Goal: Task Accomplishment & Management: Manage account settings

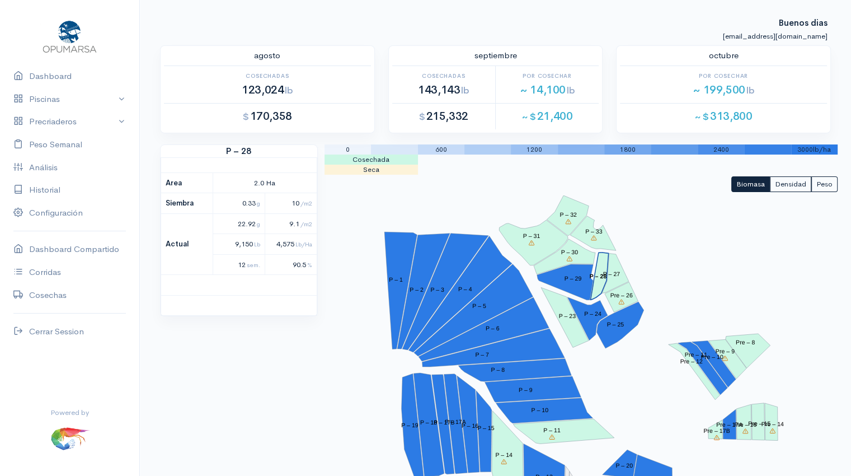
click at [598, 280] on polygon "P – 28" at bounding box center [599, 275] width 18 height 47
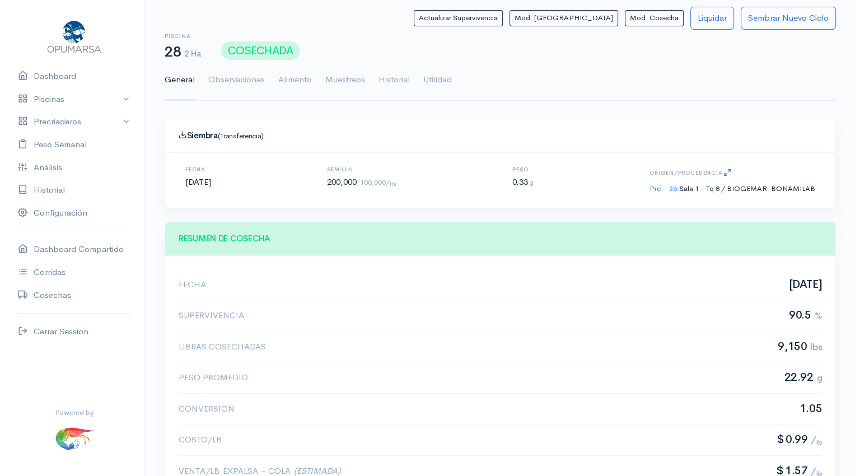
scroll to position [168, 643]
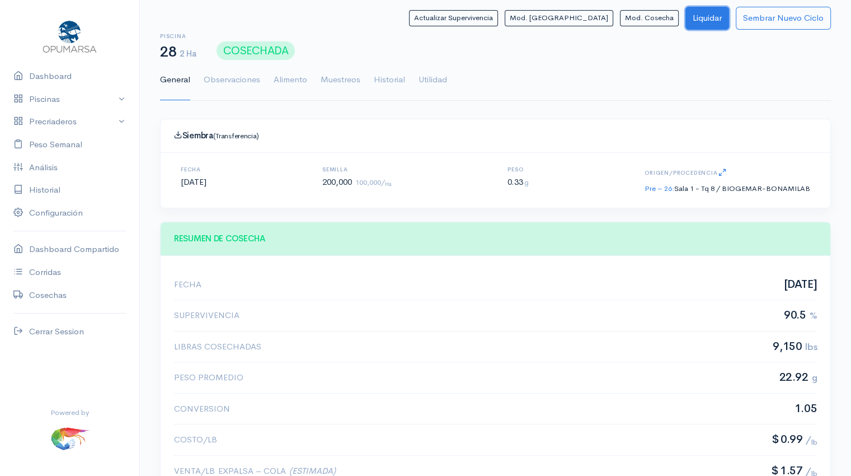
click at [700, 17] on button "Liquidar" at bounding box center [708, 18] width 44 height 23
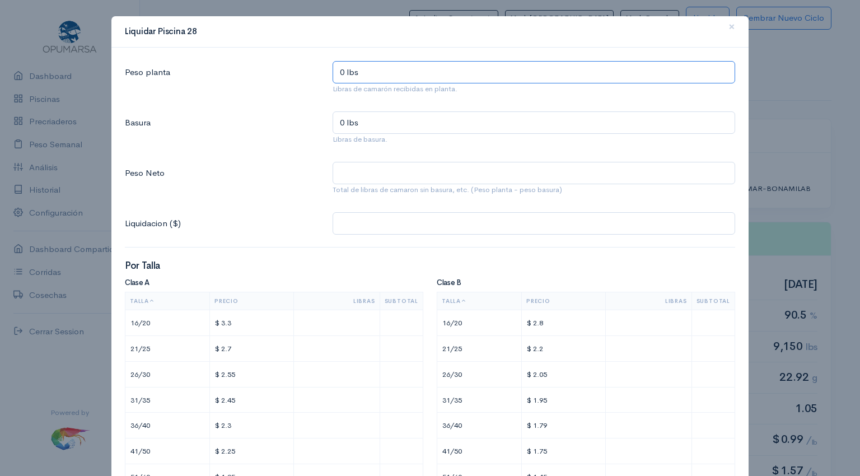
click at [510, 79] on input "0 lbs" at bounding box center [533, 72] width 402 height 23
type input "9 lbs"
type input "94 lbs"
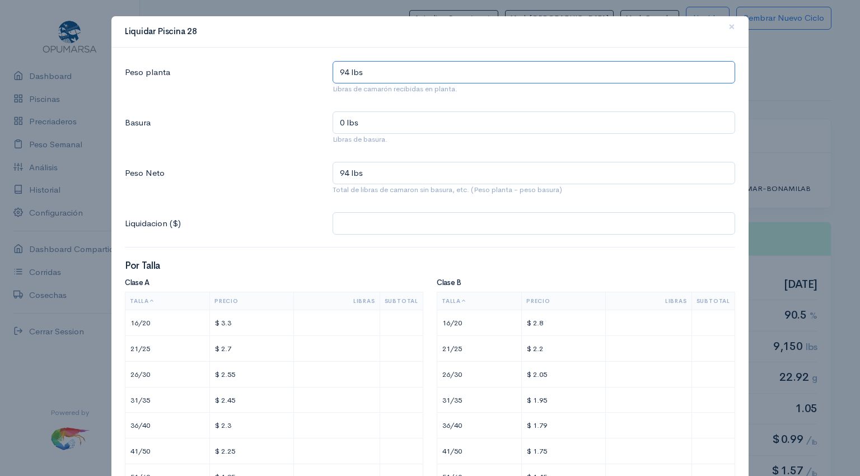
type input "940 lbs"
type input "9,400 lbs"
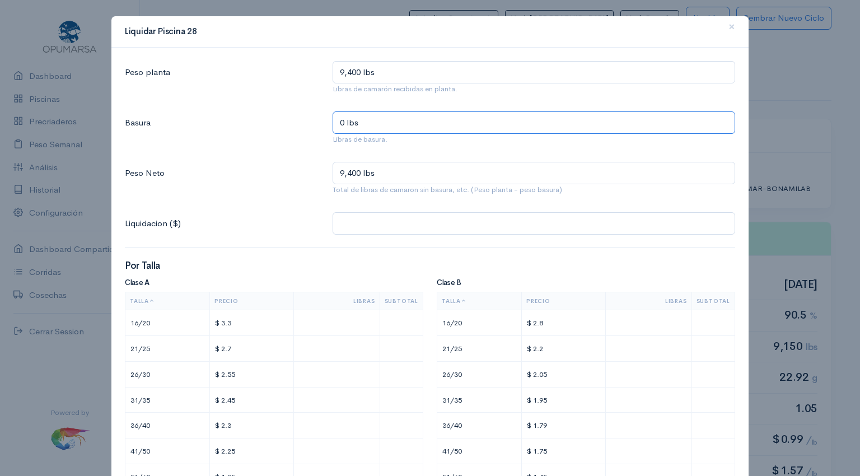
click at [433, 129] on input "0 lbs" at bounding box center [533, 122] width 402 height 23
type input "2 lbs"
type input "9,398 lbs"
type input "21 lbs"
type input "9,379 lbs"
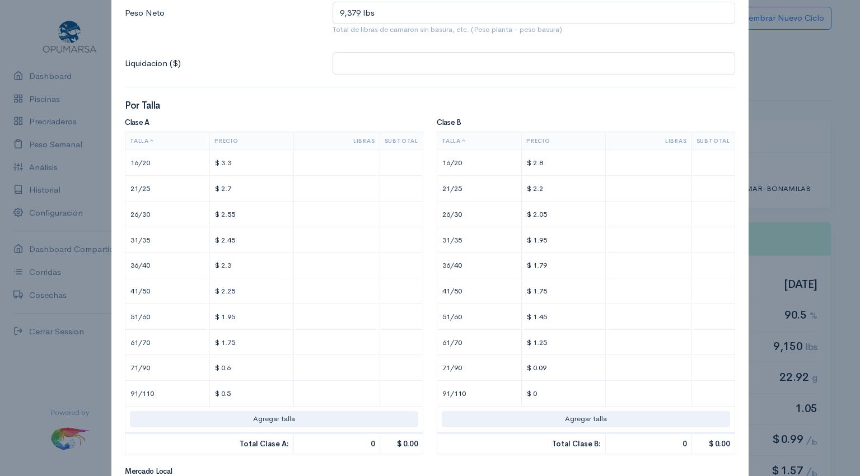
scroll to position [161, 0]
type input "21 lbs"
click at [340, 218] on input "text" at bounding box center [336, 213] width 76 height 16
type input "$ 5.1"
type input "2"
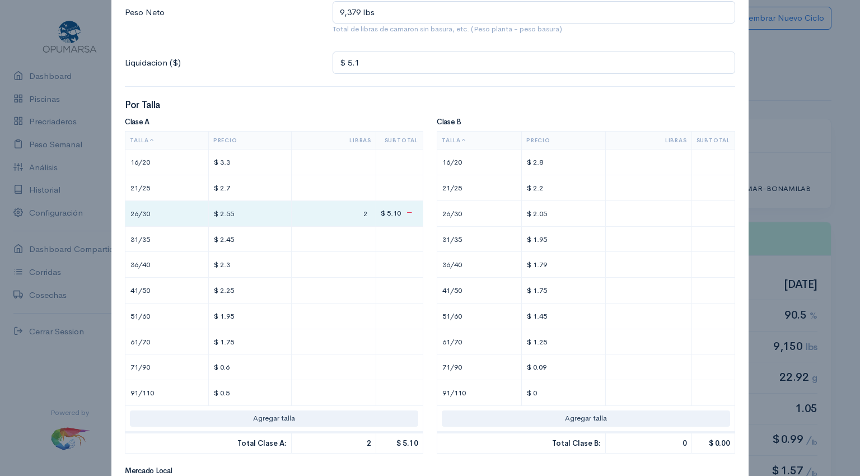
type input "$ 68.85"
type input "27"
type input "$ 688.5"
type input "270"
type input "$ 6,895.2"
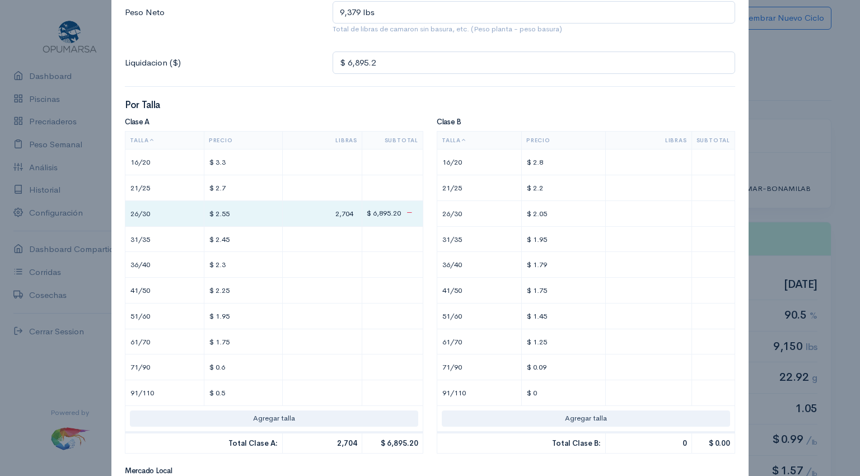
type input "2,704"
type input "$ 6,902.55"
type input "3"
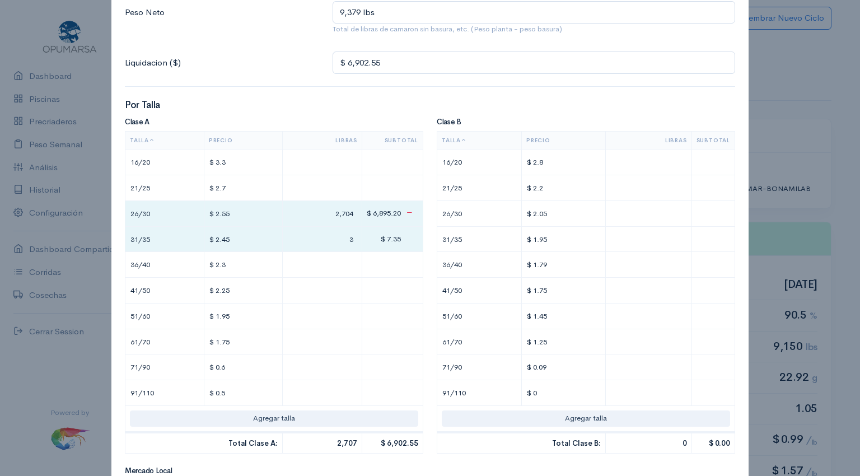
type input "$ 6,971.15"
type input "31"
type input "$ 7,664.5"
type input "314"
type input "$ 14,588.2"
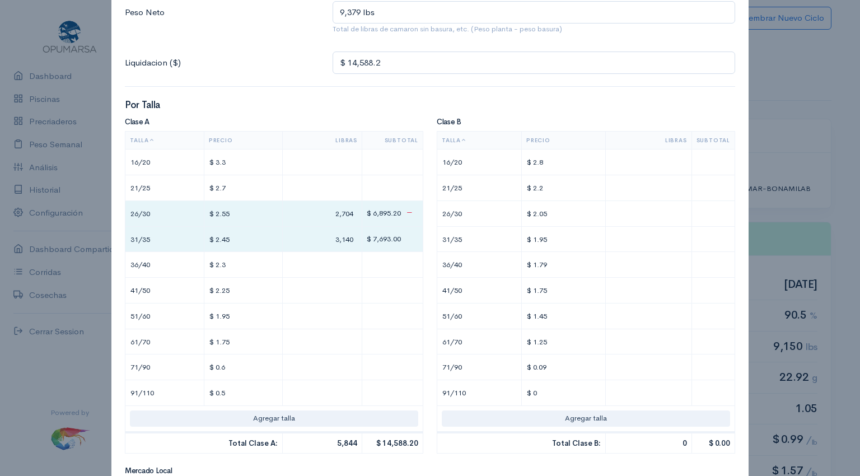
type input "3,140"
type input "$ 14,597.4"
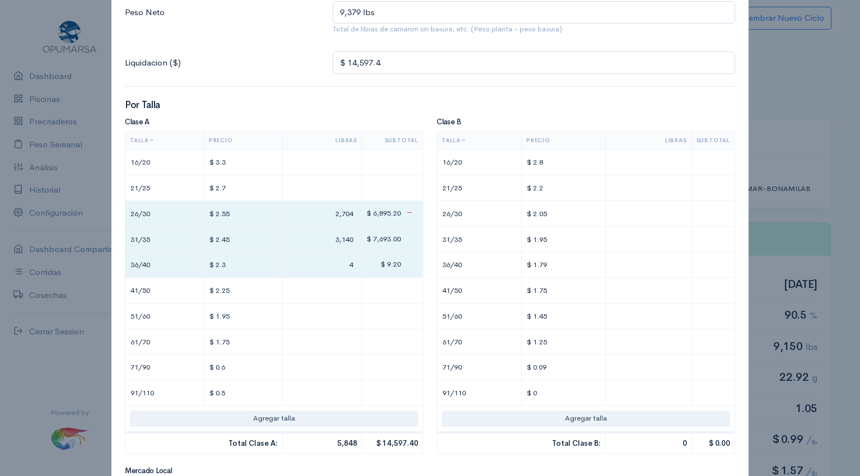
type input "4."
type input "$ 14,598.32"
type input "4.4"
type input "0"
type input "$ 14,602.22"
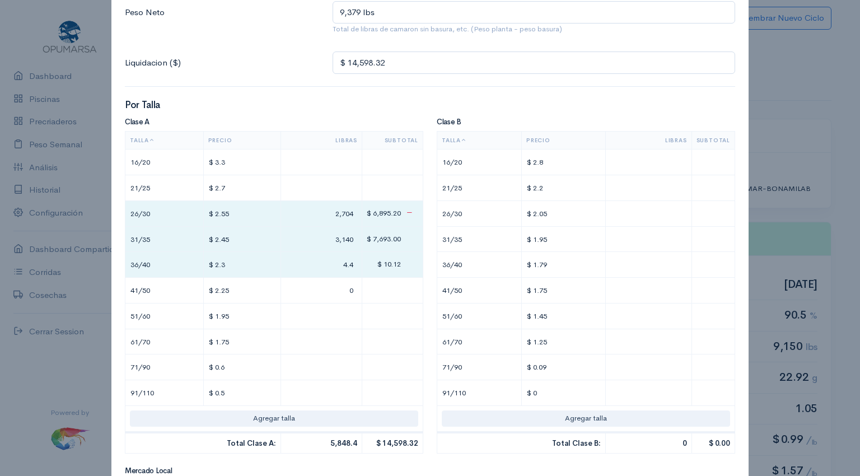
type input "2"
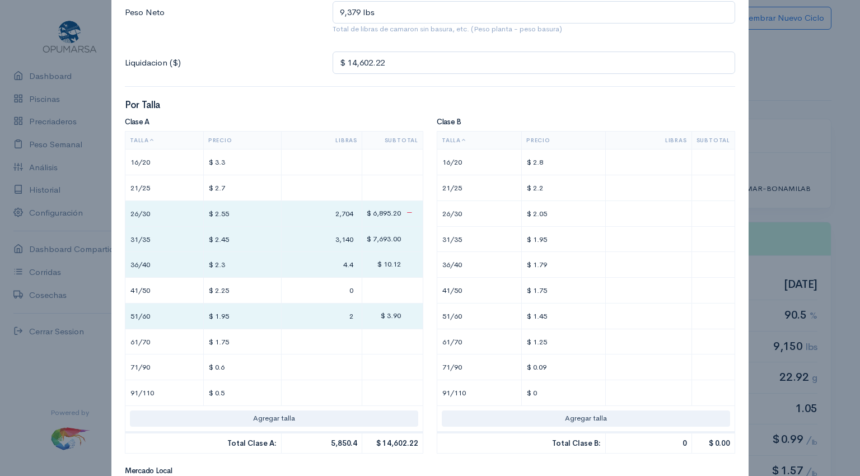
type input "$ 14,649.02"
type input "26."
type input "$ 14,649.8"
type input "26.4"
type input "$ 14,651.55"
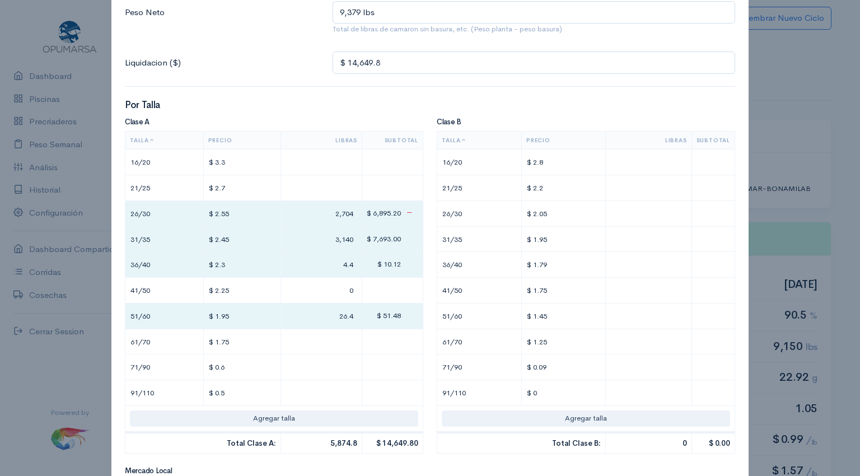
type input "1"
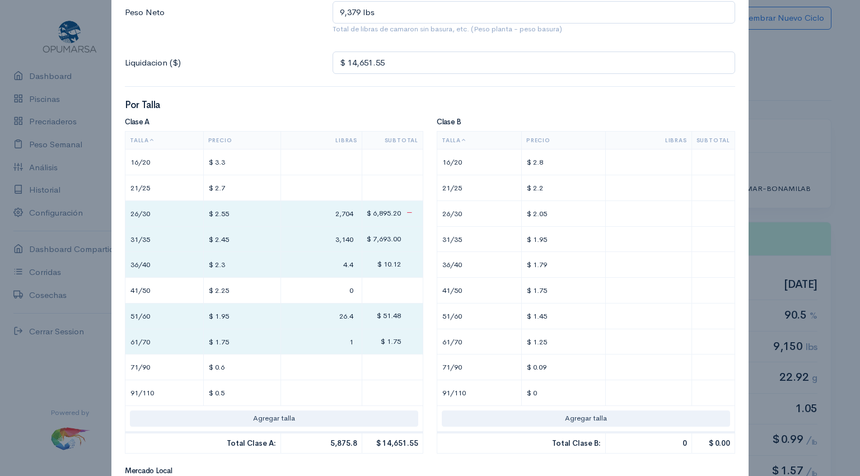
type input "$ 14,669.05"
type input "11"
type input "$ 14,849.3"
type input "114."
type input "$ 14,850"
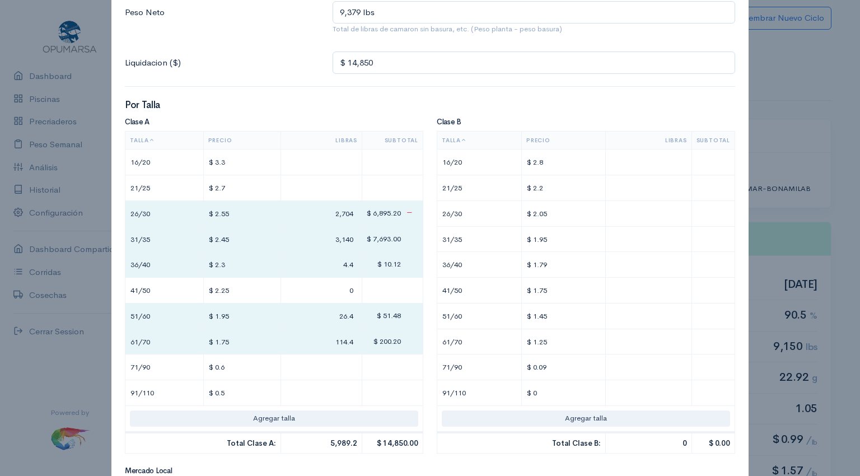
type input "114.4"
type input "$ 14,853"
type input "5"
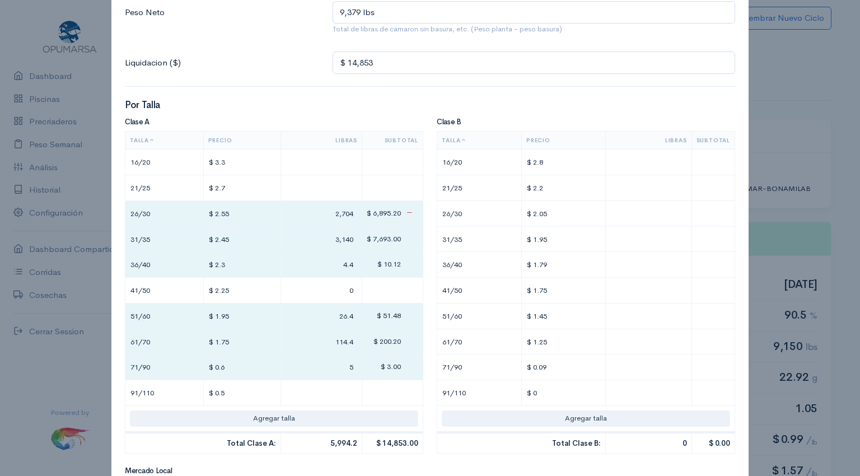
type input "$ 14,881.2"
type input "52."
type input "$ 14,881.68"
type input "52.8"
click at [660, 213] on input "text" at bounding box center [648, 213] width 76 height 16
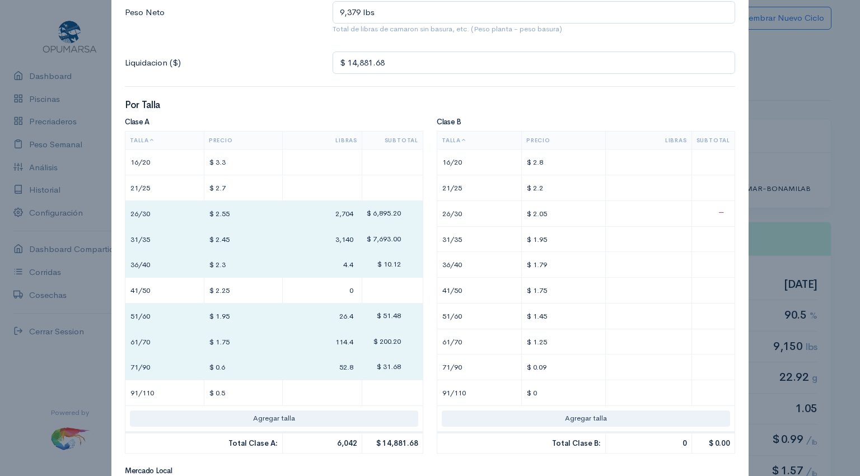
type input "$ 14,891.93"
type input "5"
type input "$ 14,996.48"
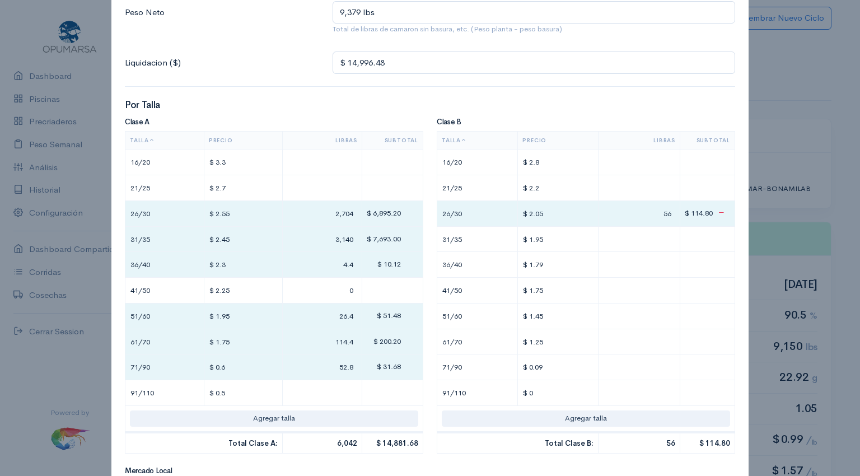
type input "56"
type input "0"
type input "$ 15,006.98"
type input "6"
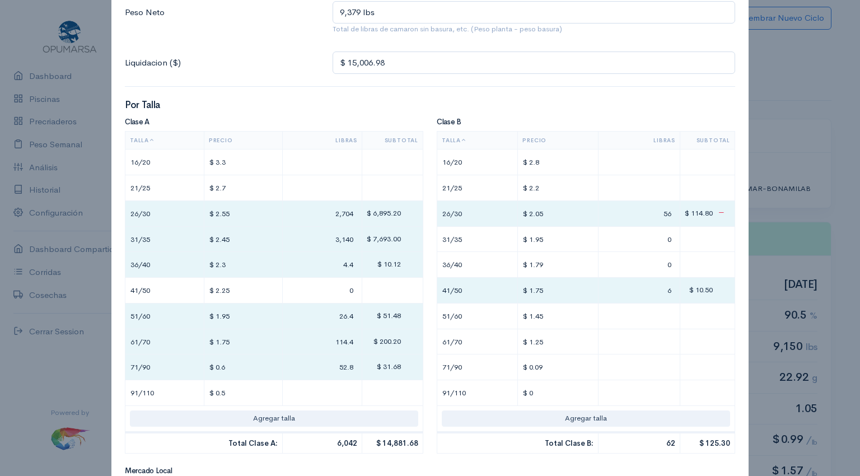
type input "$ 15,108.48"
type input "64"
type input "$ 15,114.28"
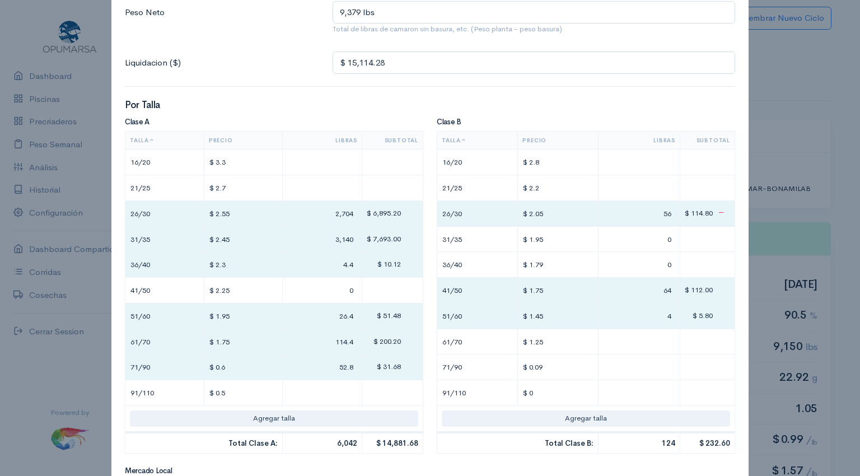
type input "4"
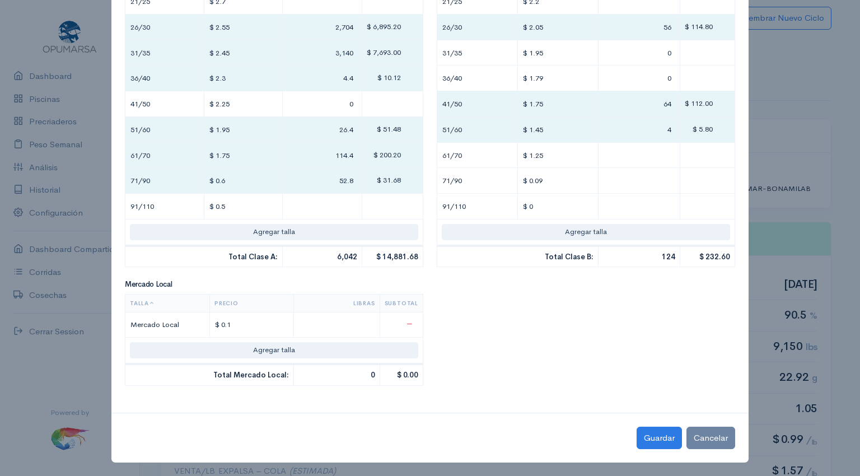
click at [354, 323] on input "text" at bounding box center [336, 325] width 76 height 16
type input "$ 15,114.68"
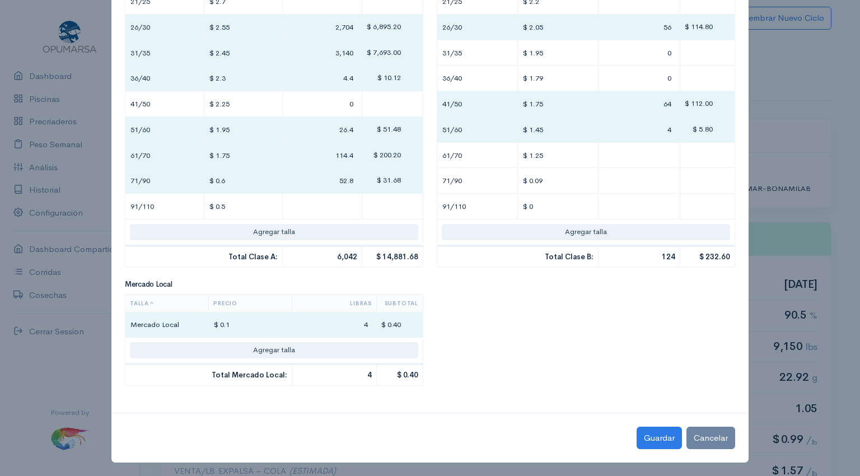
type input "4"
click at [496, 368] on div "Clase A Talla Precio Libras Subtotal 16/20 $ 3.3 21/25 $ 2.7 26/30 $ 2.55 2,704…" at bounding box center [429, 165] width 623 height 467
click at [230, 354] on button "Agregar talla" at bounding box center [274, 350] width 288 height 16
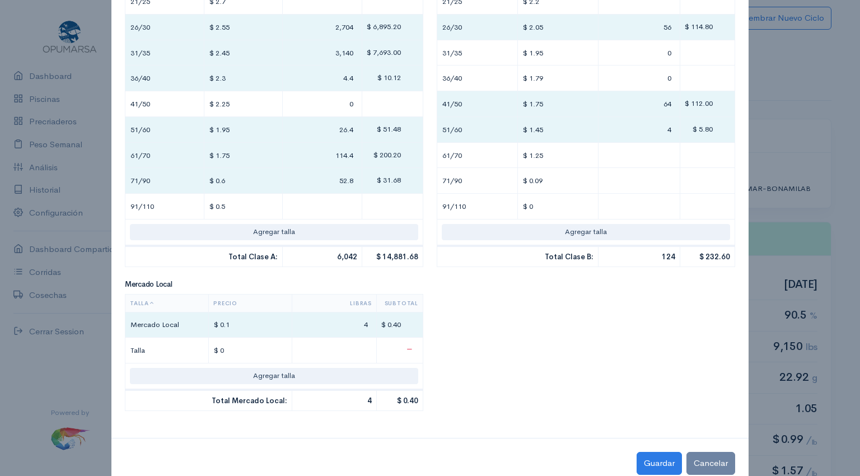
click at [228, 346] on input "$ 0" at bounding box center [250, 350] width 74 height 16
type input "$"
type input "$ ."
type input "$ 15,114.68"
type input "$ .12"
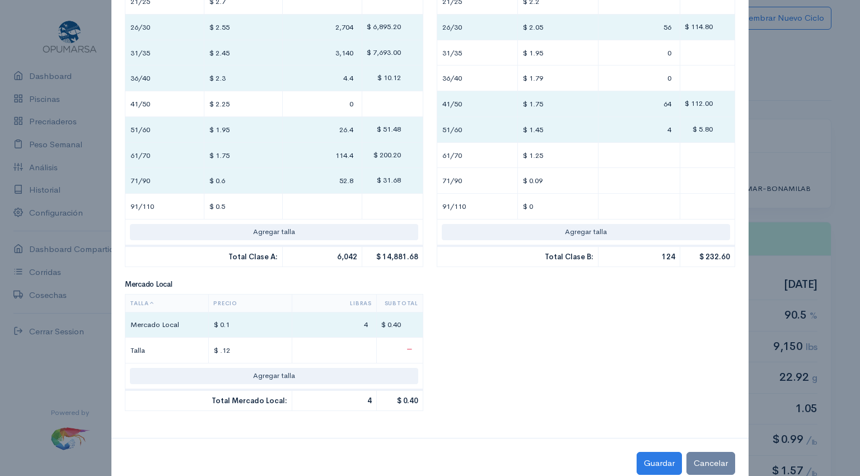
click at [355, 348] on input "text" at bounding box center [334, 350] width 75 height 16
type input "$ 15,115.28"
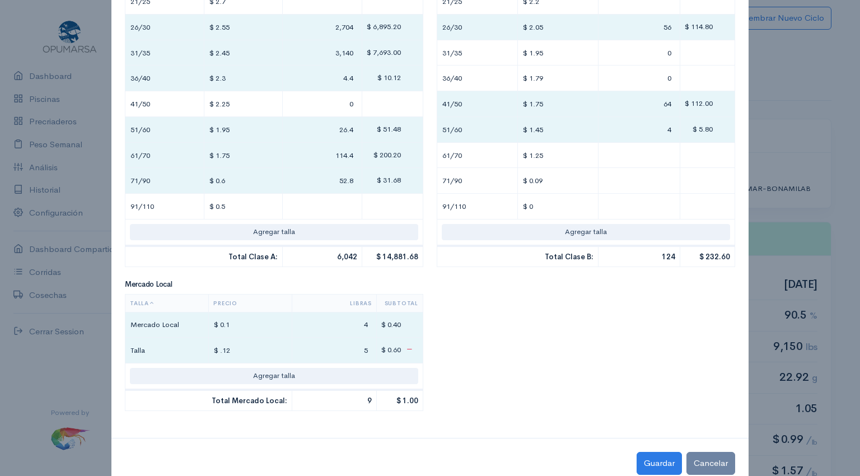
type input "5"
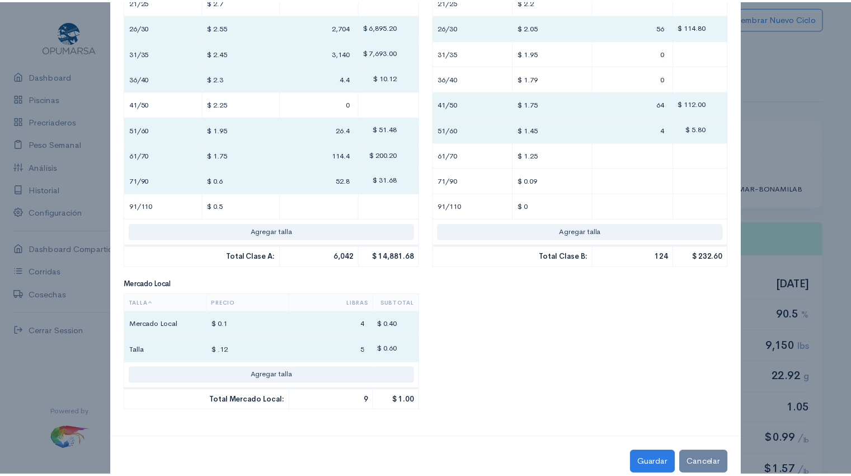
scroll to position [372, 0]
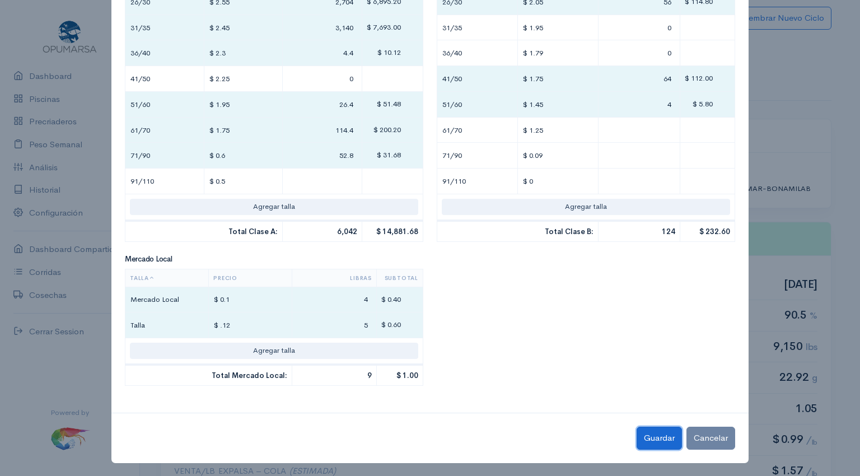
click at [649, 434] on button "Guardar" at bounding box center [658, 437] width 45 height 23
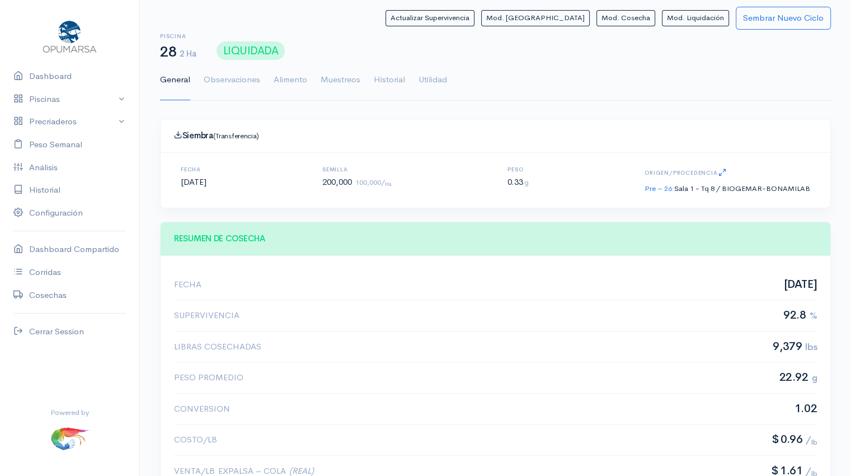
scroll to position [168, 643]
click at [439, 74] on link "Utilidad" at bounding box center [433, 80] width 29 height 40
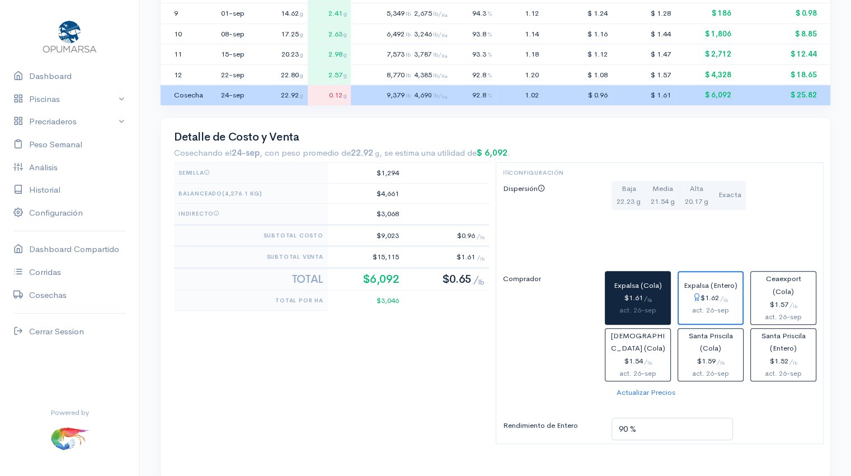
scroll to position [435, 0]
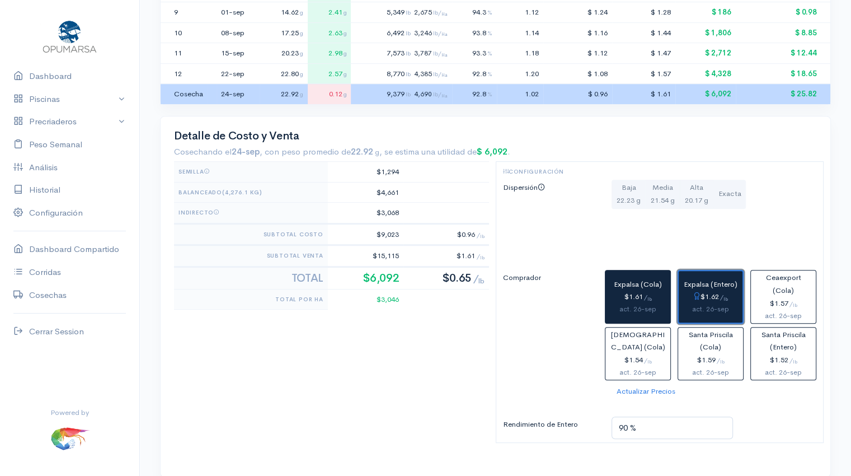
click at [719, 296] on div "$1.62 / lb" at bounding box center [710, 296] width 55 height 13
click at [647, 303] on div "act. 26-sep" at bounding box center [638, 309] width 56 height 12
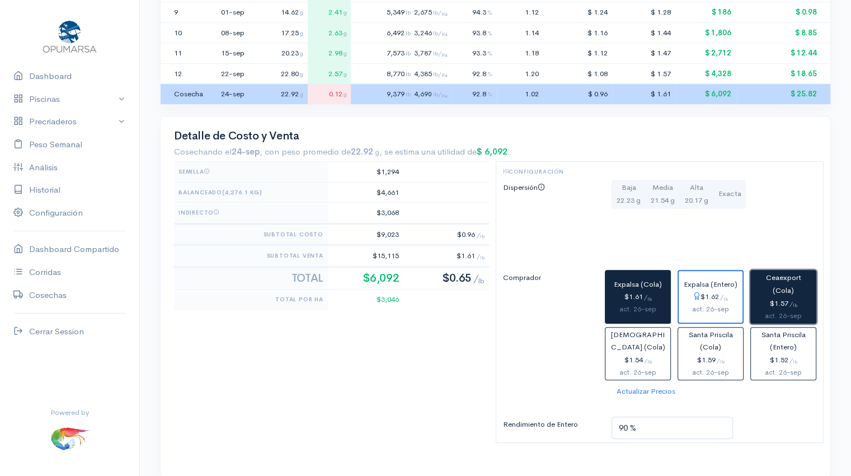
click at [793, 285] on span "Ceaexport (Cola)" at bounding box center [783, 284] width 35 height 22
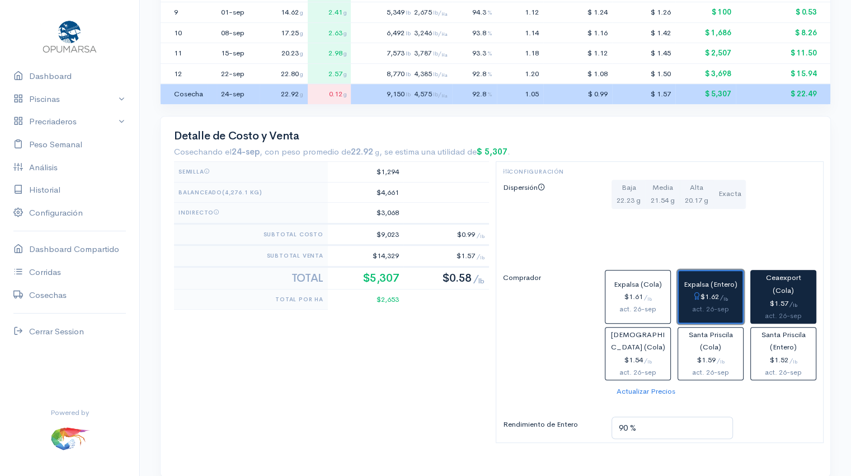
click at [724, 293] on span "/ lb" at bounding box center [724, 297] width 8 height 8
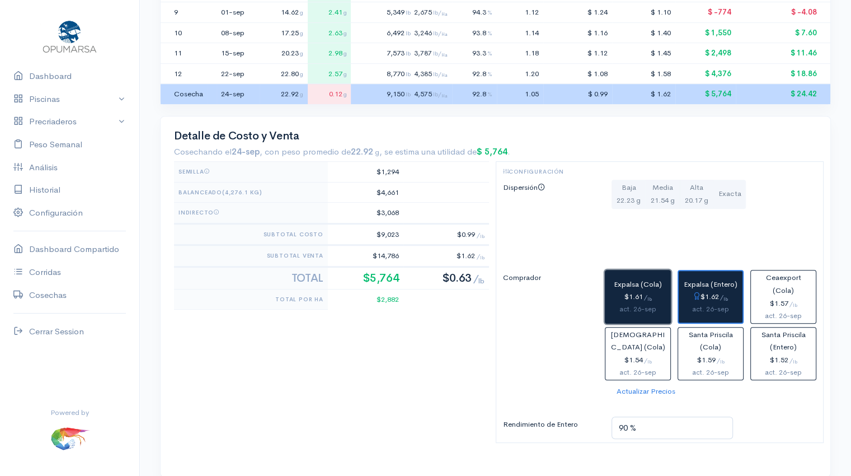
click at [622, 287] on button "Expalsa (Cola) $1.61 / lb act. 26-sep" at bounding box center [638, 296] width 66 height 53
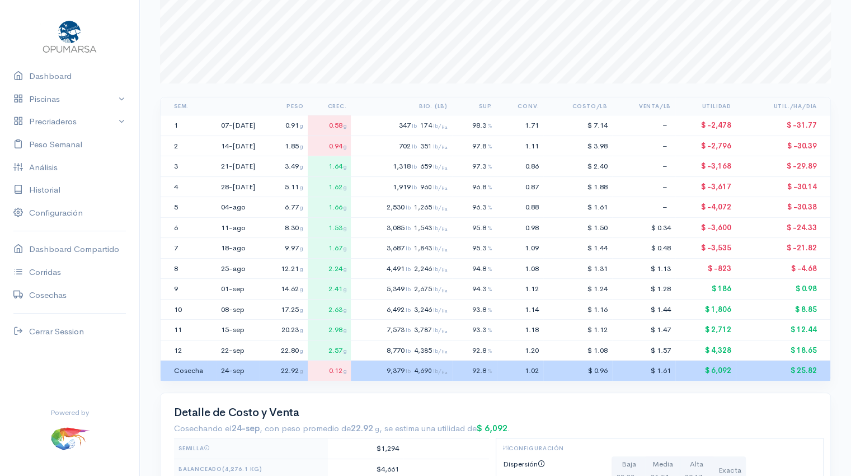
scroll to position [0, 0]
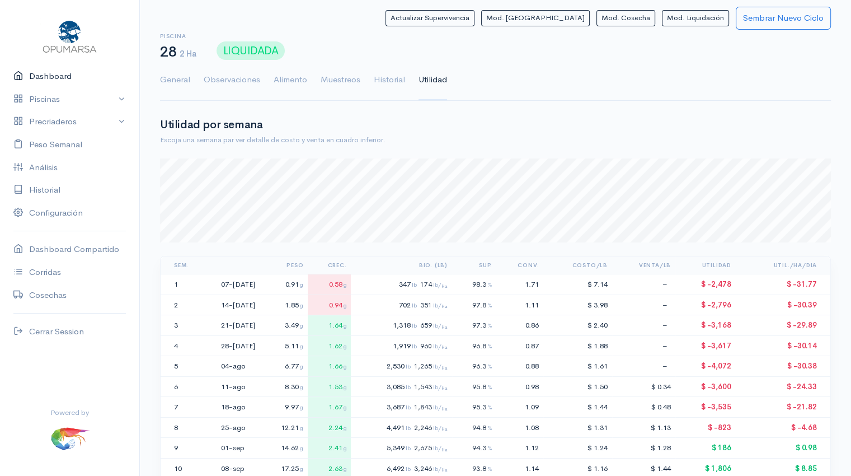
click at [48, 72] on link "Dashboard" at bounding box center [69, 76] width 139 height 23
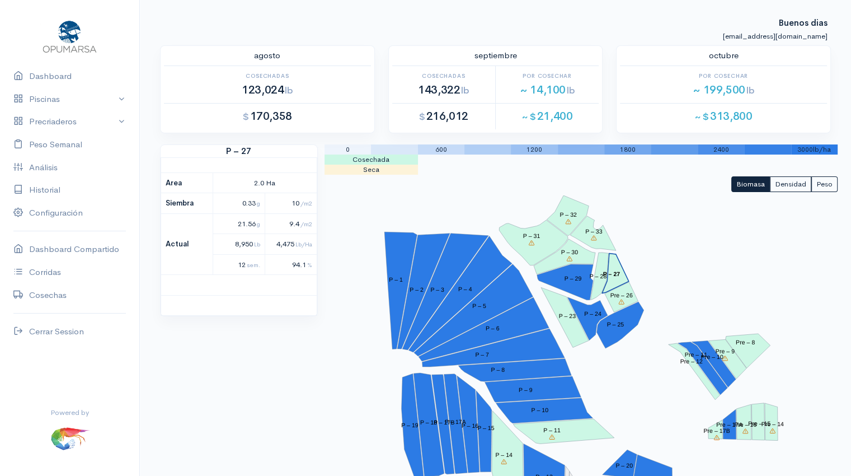
click at [618, 271] on tspan "P – 27" at bounding box center [611, 273] width 17 height 7
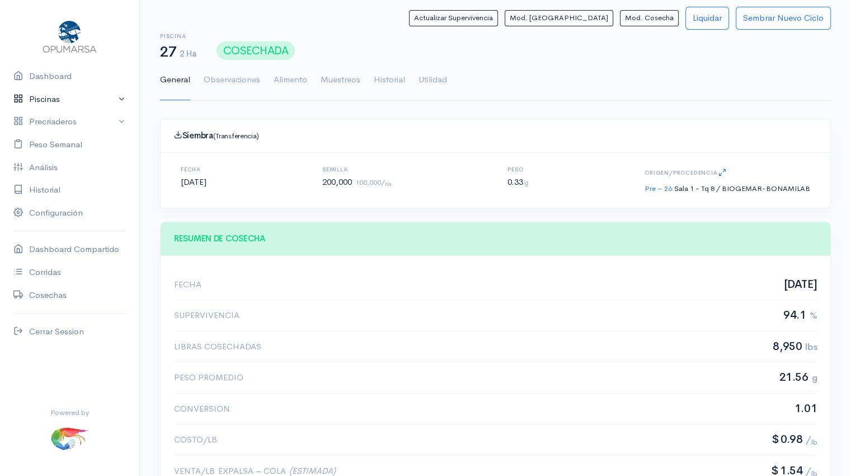
click at [74, 100] on link "Piscinas" at bounding box center [69, 99] width 139 height 23
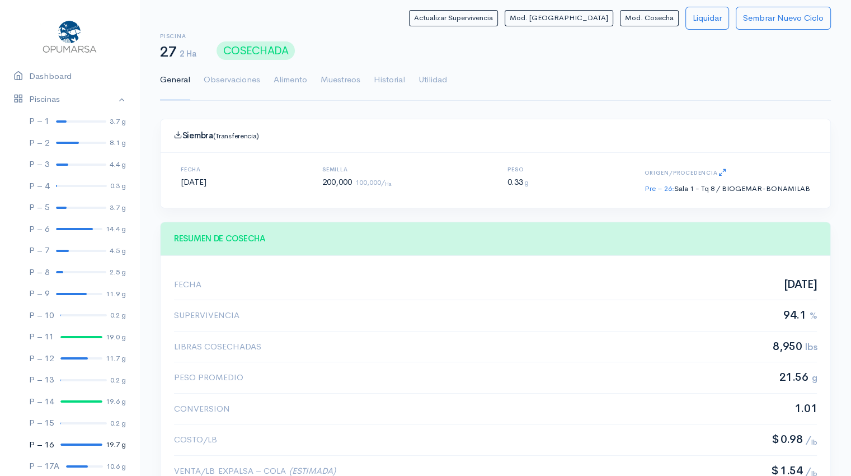
click at [73, 445] on div at bounding box center [81, 444] width 42 height 2
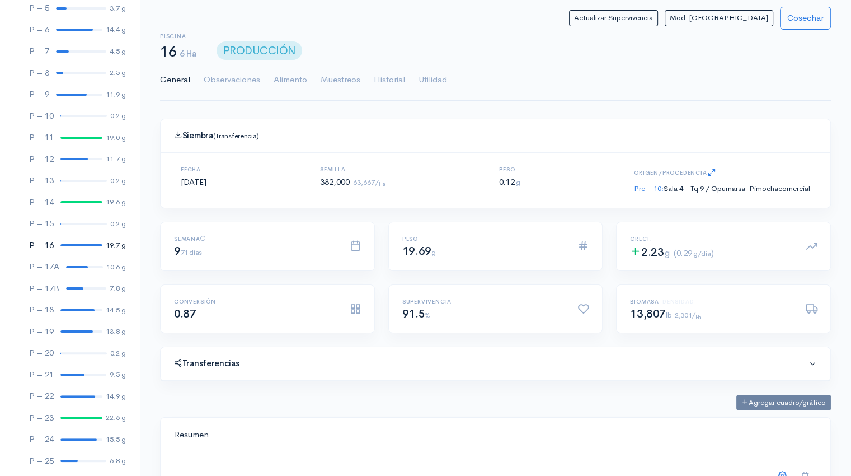
scroll to position [219, 0]
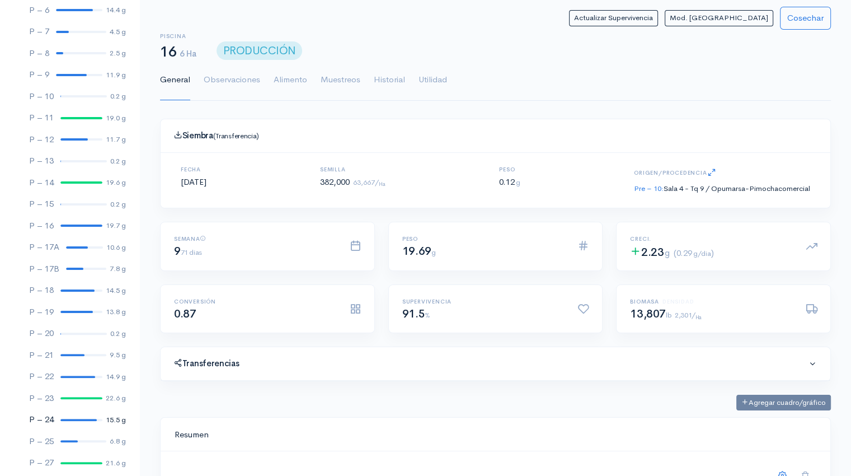
click at [79, 419] on div at bounding box center [78, 420] width 36 height 2
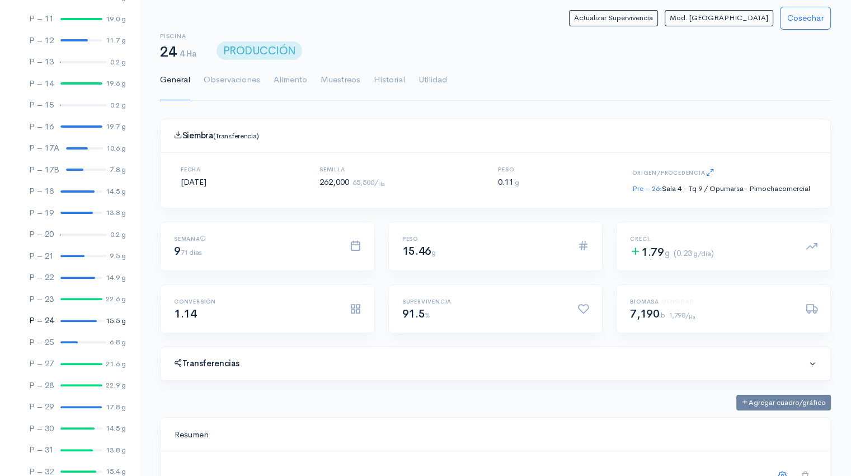
scroll to position [320, 0]
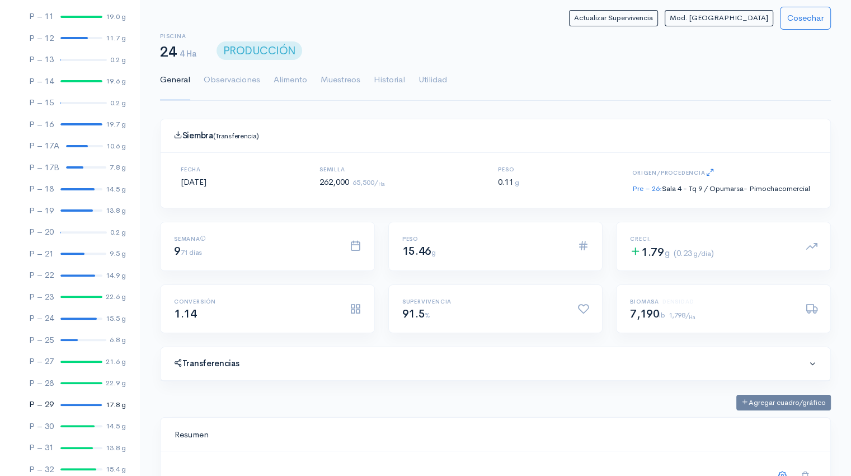
click at [81, 407] on link "P – 29 17.8 g" at bounding box center [69, 404] width 139 height 22
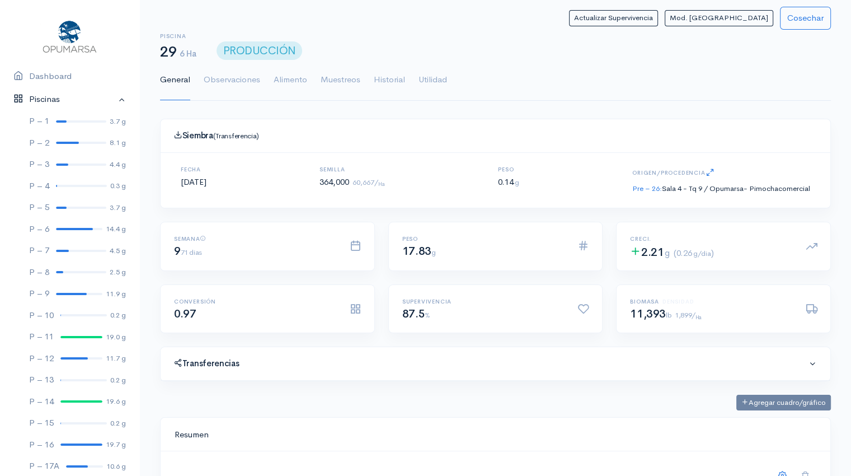
click at [112, 99] on link "Piscinas" at bounding box center [69, 99] width 139 height 23
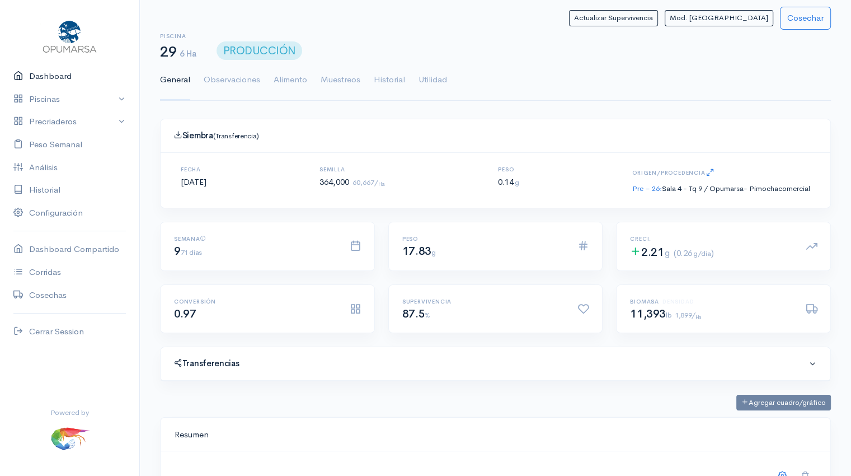
click at [50, 77] on link "Dashboard" at bounding box center [69, 76] width 139 height 23
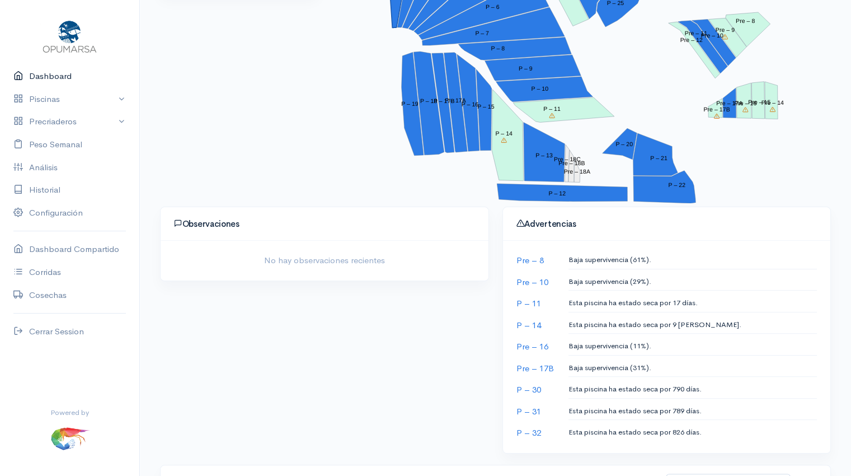
scroll to position [210, 0]
